Goal: Navigation & Orientation: Find specific page/section

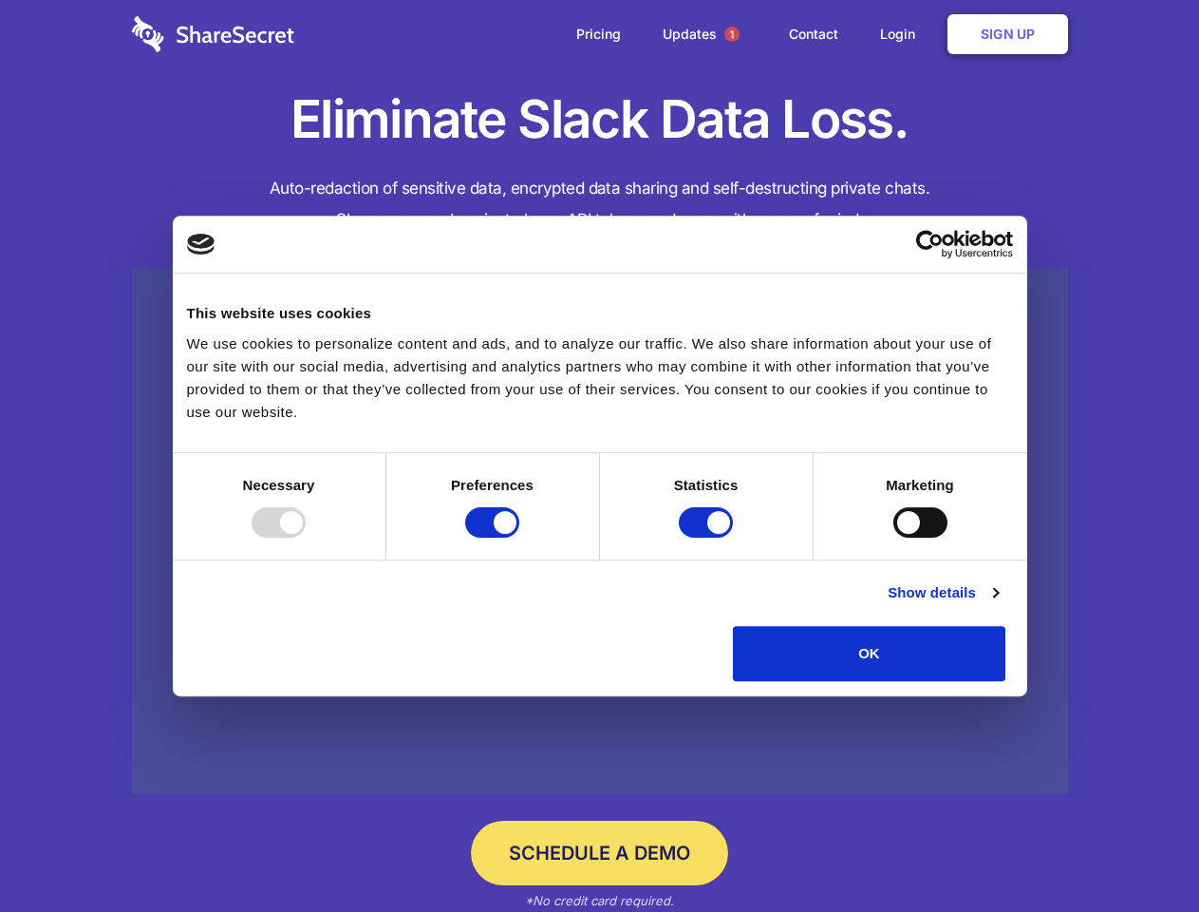
click at [306, 537] on div at bounding box center [279, 522] width 54 height 30
click at [519, 537] on input "Preferences" at bounding box center [492, 522] width 54 height 30
checkbox input "false"
click at [708, 537] on input "Statistics" at bounding box center [706, 522] width 54 height 30
checkbox input "false"
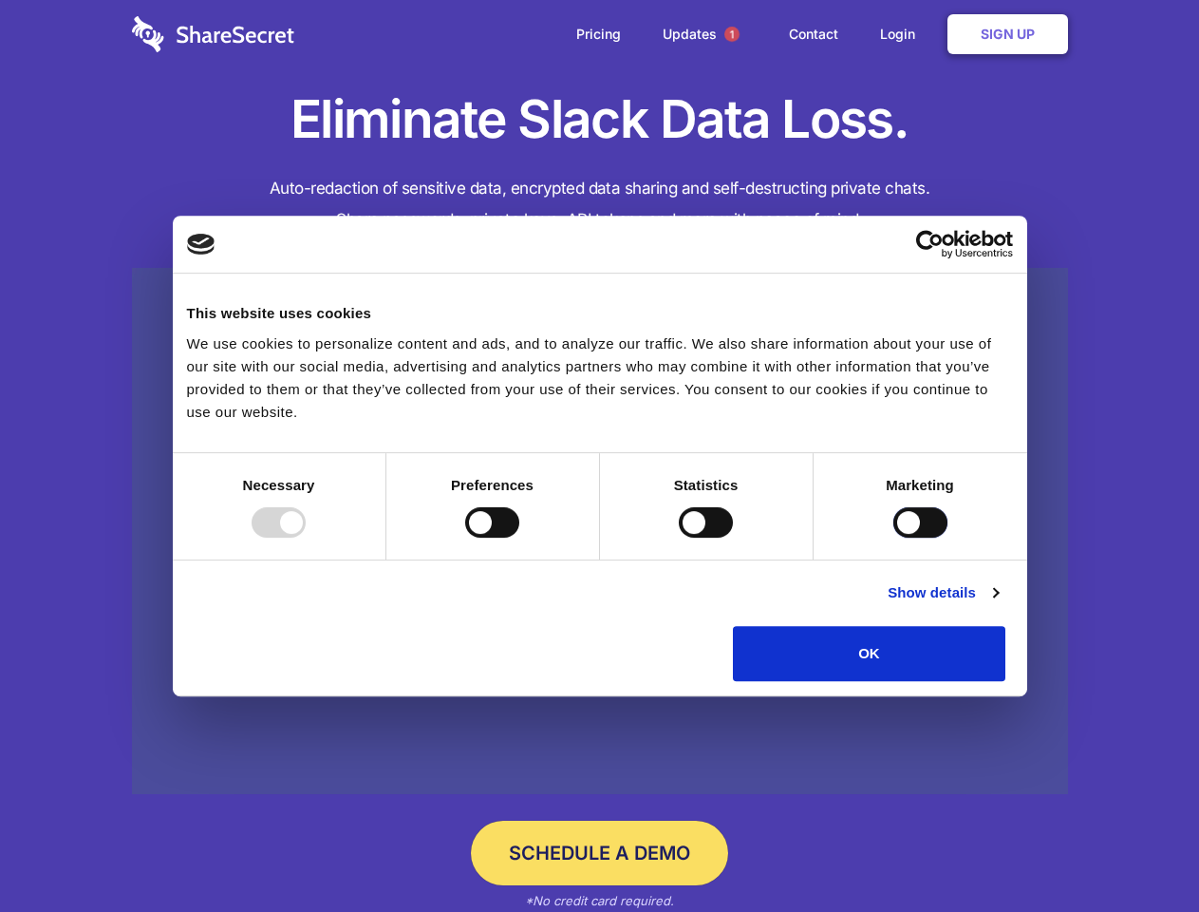
click at [894, 537] on input "Marketing" at bounding box center [921, 522] width 54 height 30
checkbox input "true"
click at [998, 604] on link "Show details" at bounding box center [943, 592] width 110 height 23
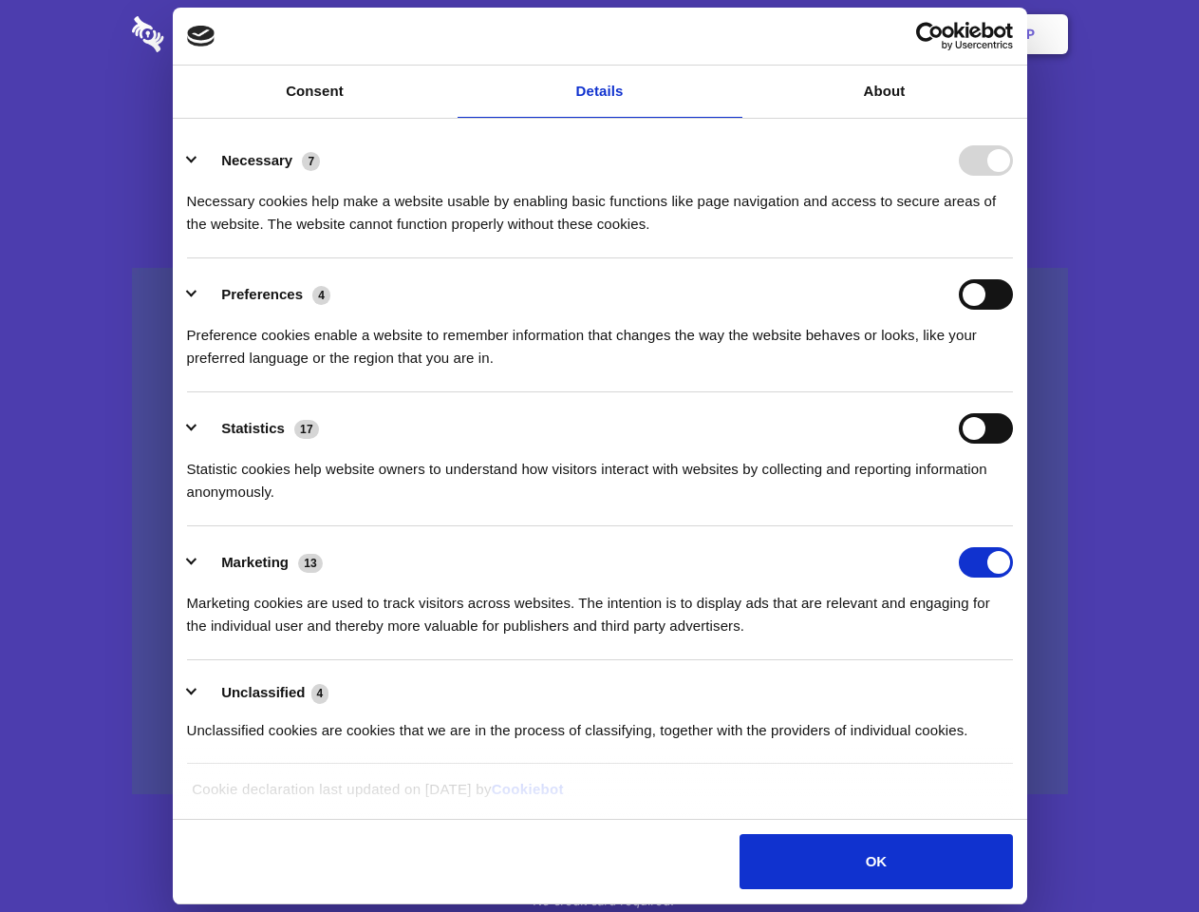
click at [1013, 392] on li "Preferences 4 Preference cookies enable a website to remember information that …" at bounding box center [600, 325] width 826 height 134
click at [731, 34] on span "1" at bounding box center [732, 34] width 15 height 15
